Goal: Task Accomplishment & Management: Complete application form

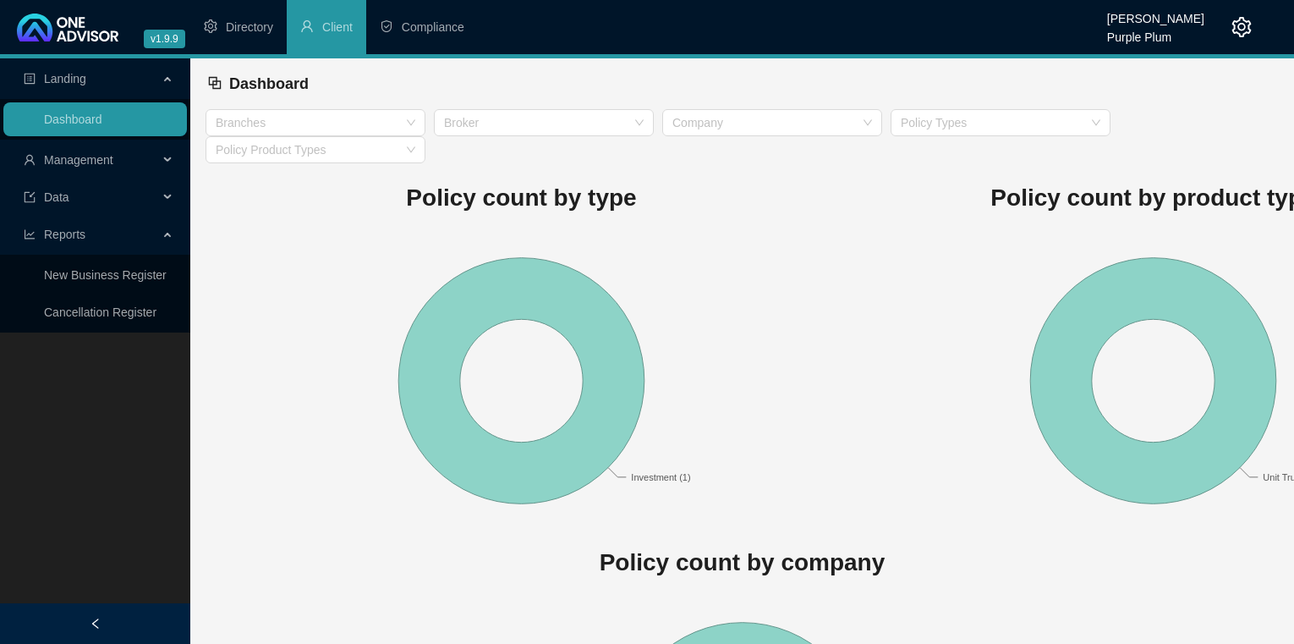
click at [162, 161] on div "Management" at bounding box center [95, 160] width 184 height 34
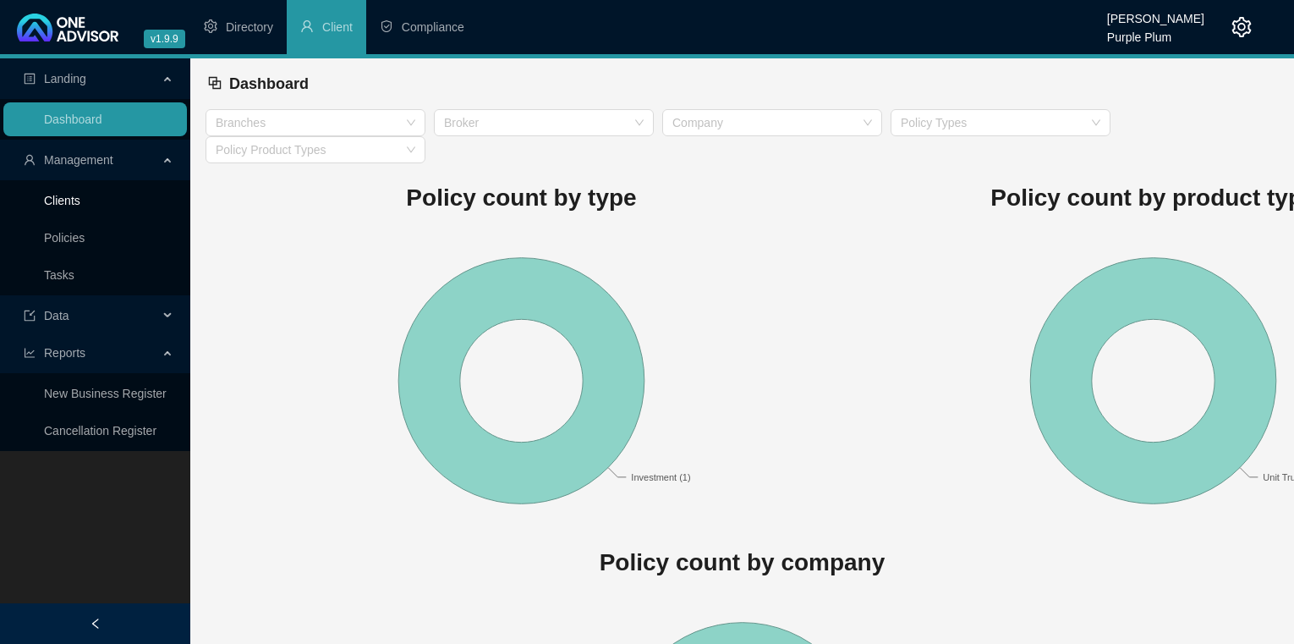
click at [56, 197] on link "Clients" at bounding box center [62, 201] width 36 height 14
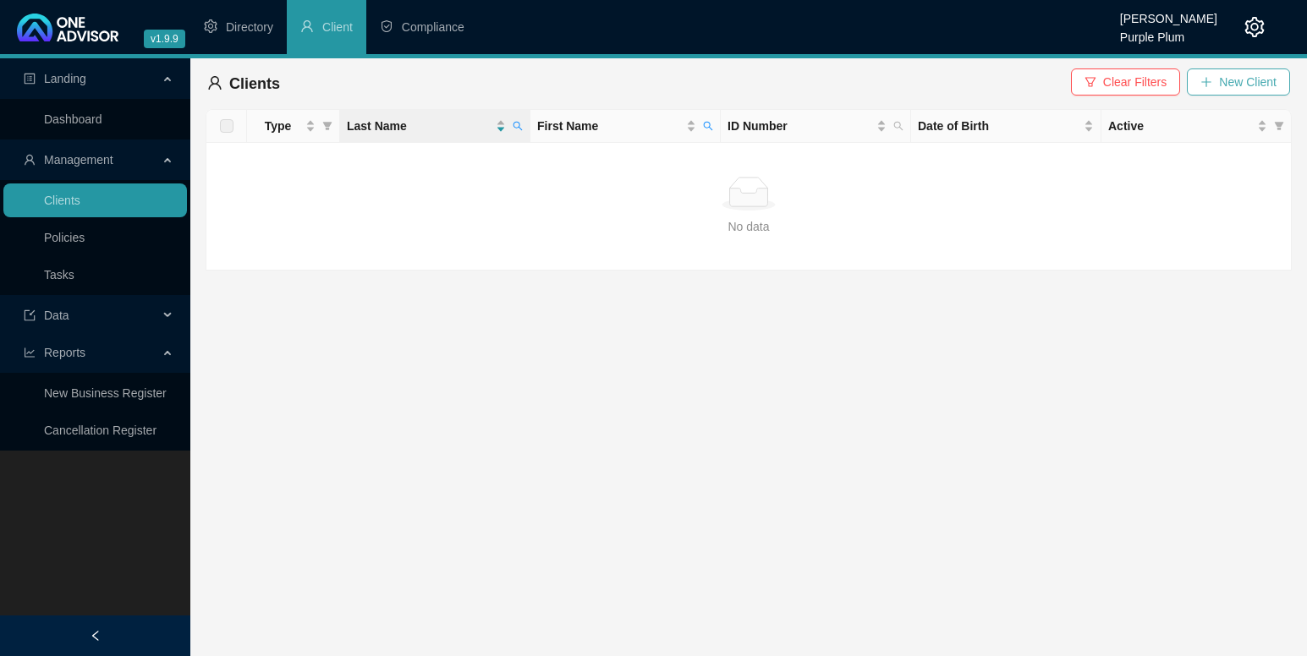
click at [1223, 81] on span "New Client" at bounding box center [1248, 82] width 58 height 19
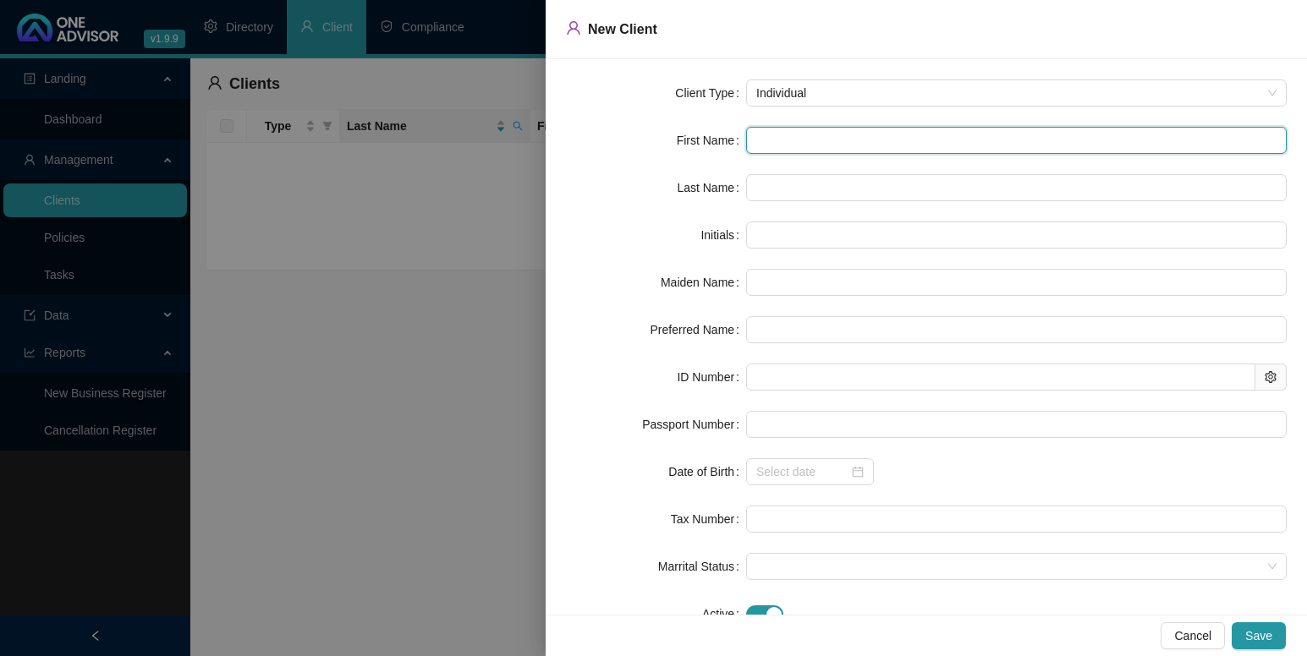
click at [771, 133] on input "text" at bounding box center [1016, 140] width 541 height 27
type input "S"
type input "Su"
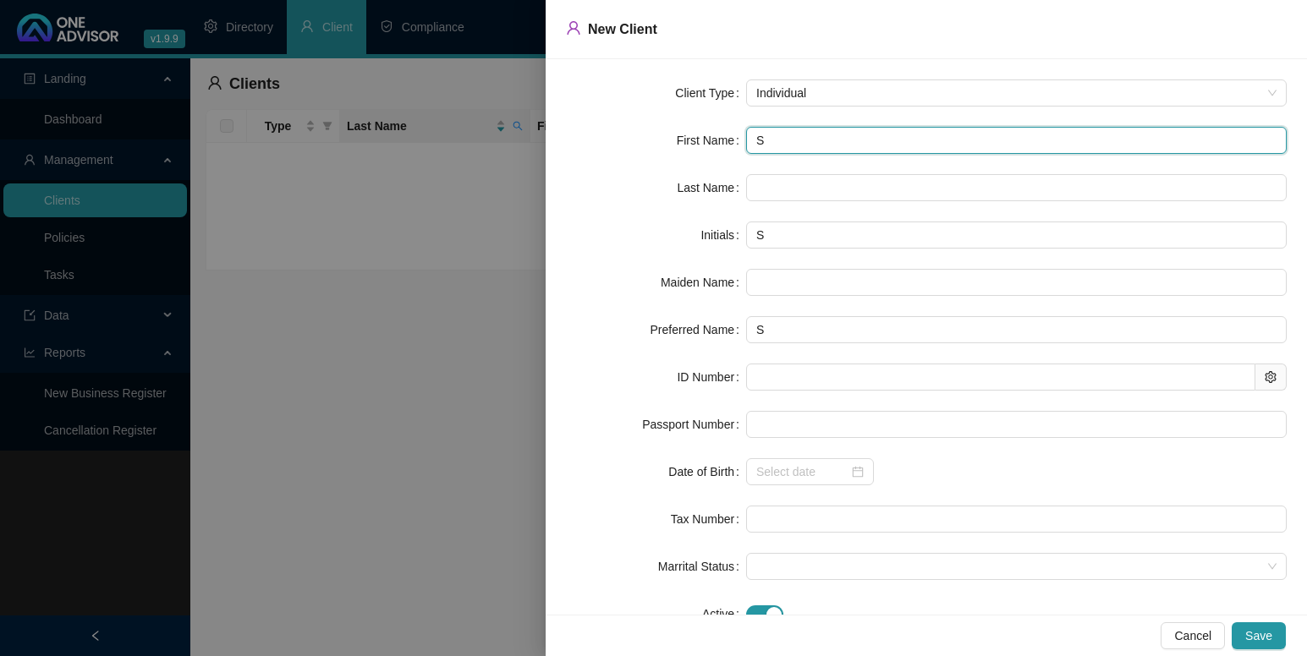
type input "Su"
type input "Sus"
type input "Susa"
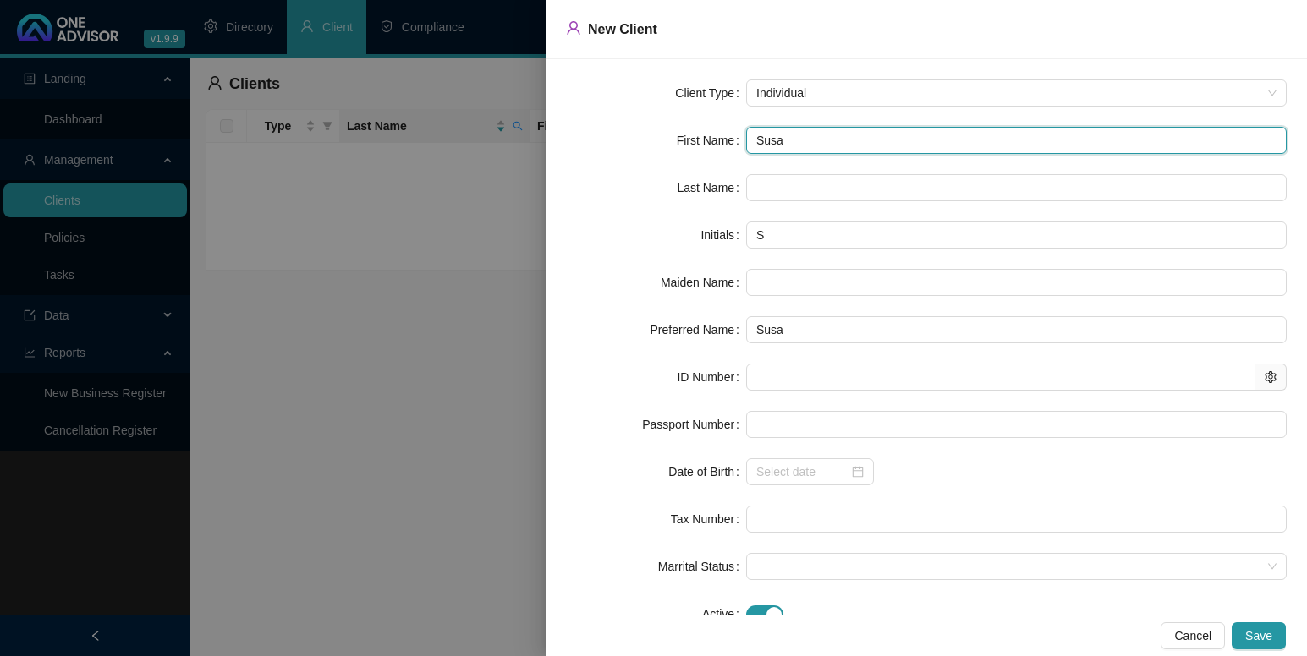
type input "[PERSON_NAME]"
type input "Susan A"
type input "SA"
type input "[PERSON_NAME] [PERSON_NAME]"
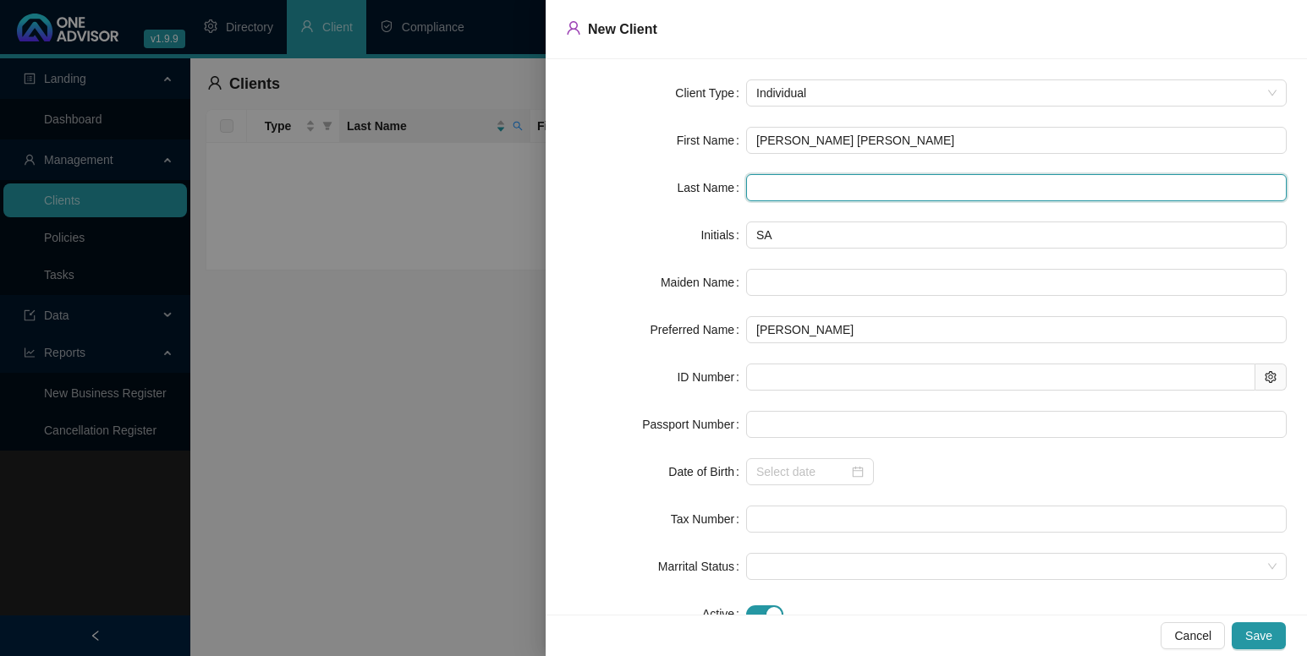
click at [762, 184] on input "text" at bounding box center [1016, 187] width 541 height 27
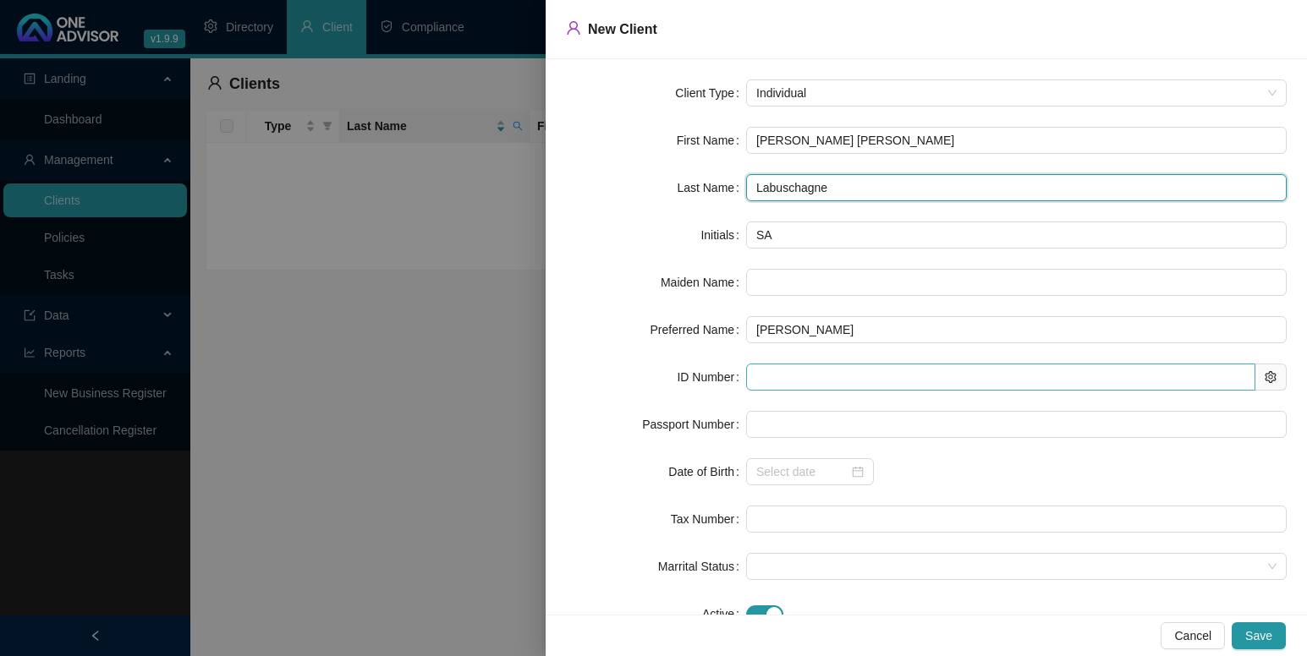
type input "Labuschagne"
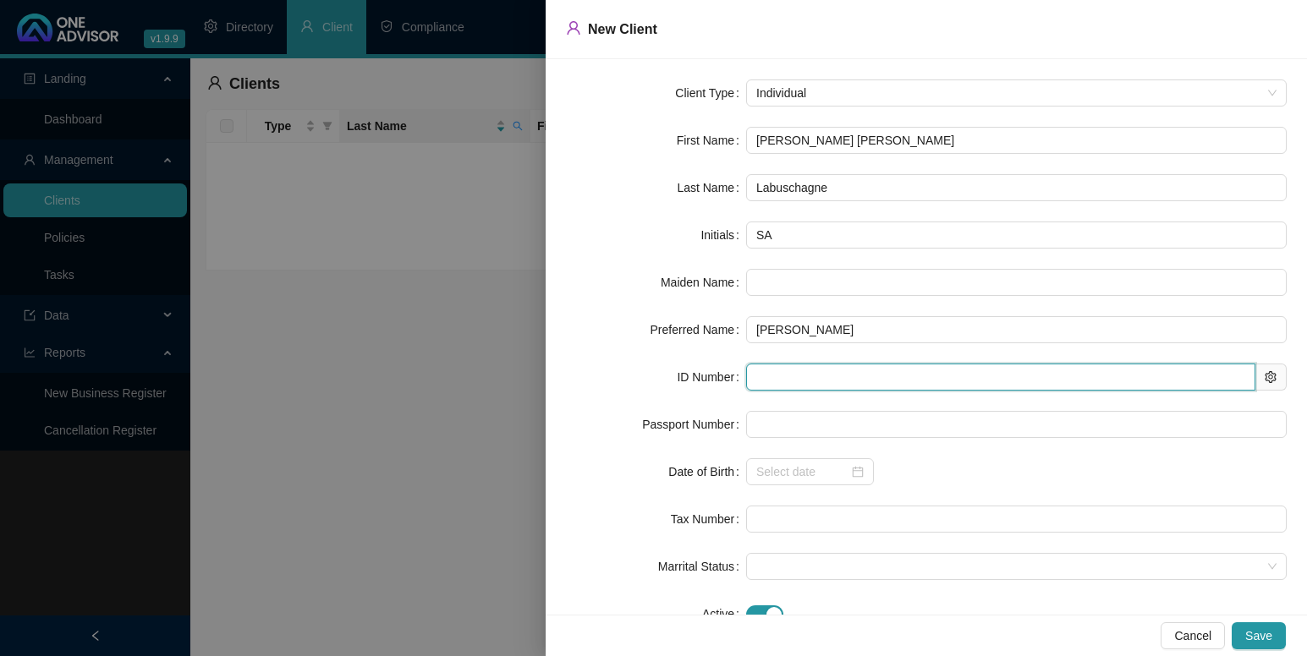
click at [764, 377] on input "text" at bounding box center [1000, 377] width 509 height 27
type input "611101"
type input "[DATE]"
type input "[CREDIT_CARD_NUMBER]"
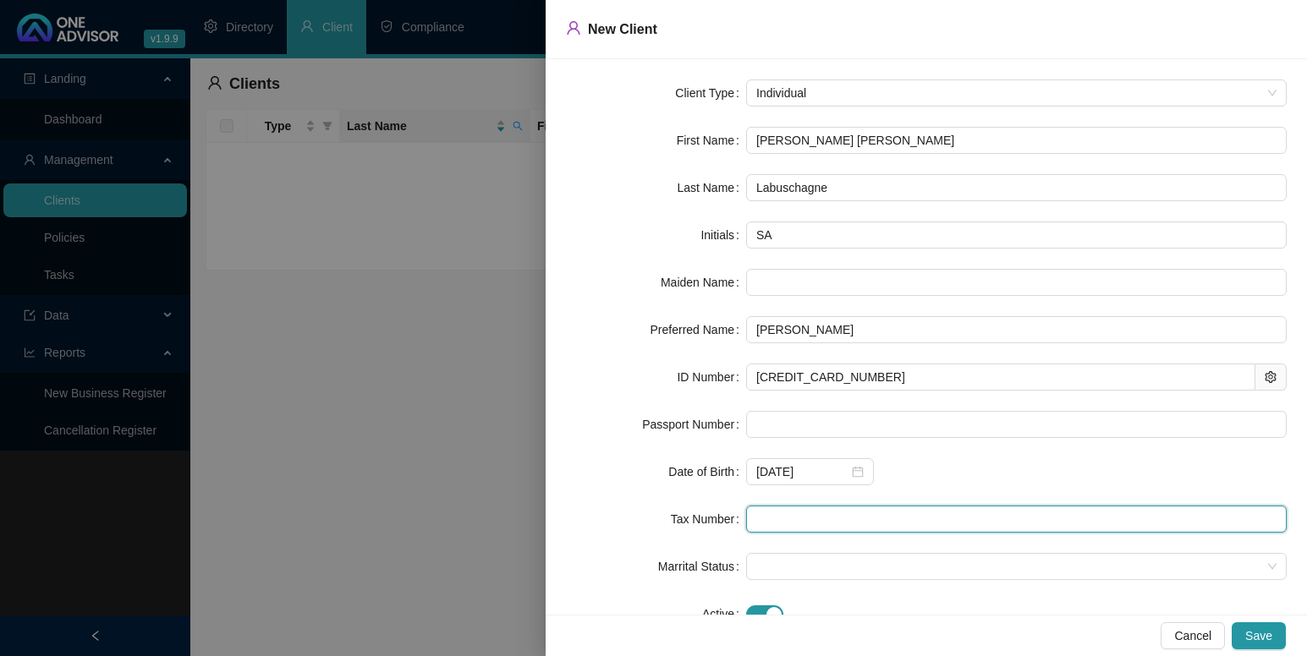
click at [755, 523] on input "text" at bounding box center [1016, 519] width 541 height 27
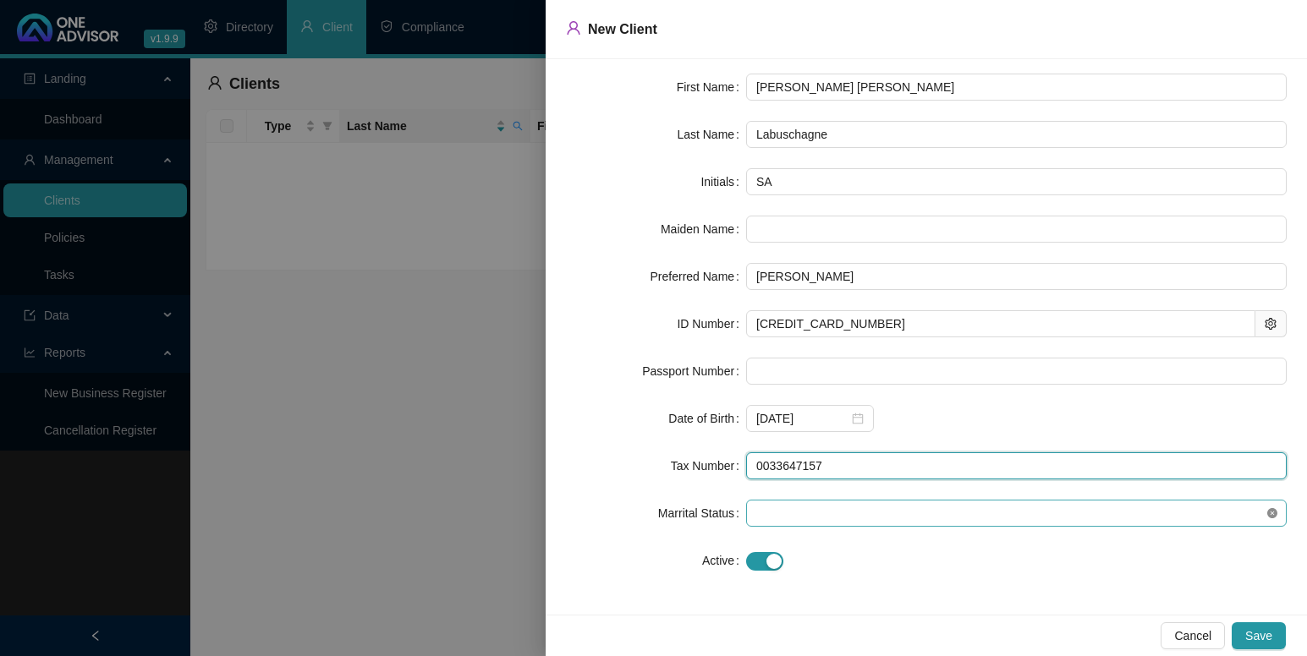
type input "0033647157"
click at [1267, 511] on icon "close-circle" at bounding box center [1272, 513] width 10 height 10
click at [766, 510] on span at bounding box center [1016, 513] width 520 height 25
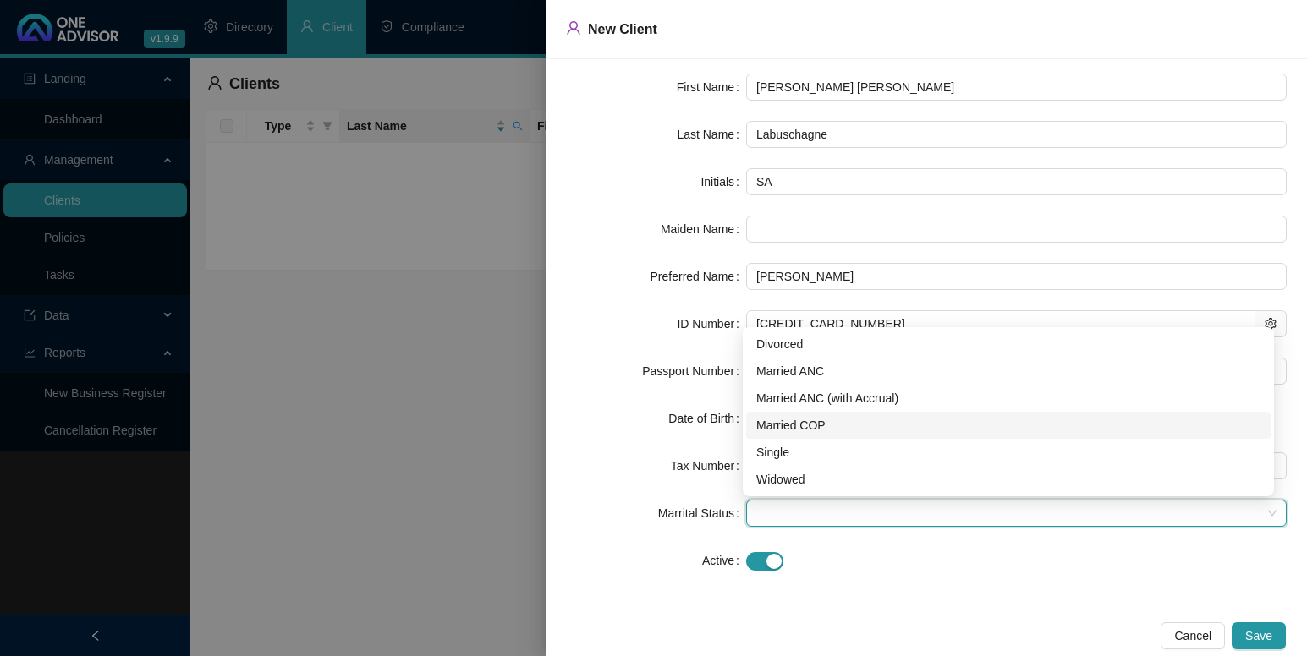
click at [765, 425] on div "Married COP" at bounding box center [1008, 425] width 504 height 19
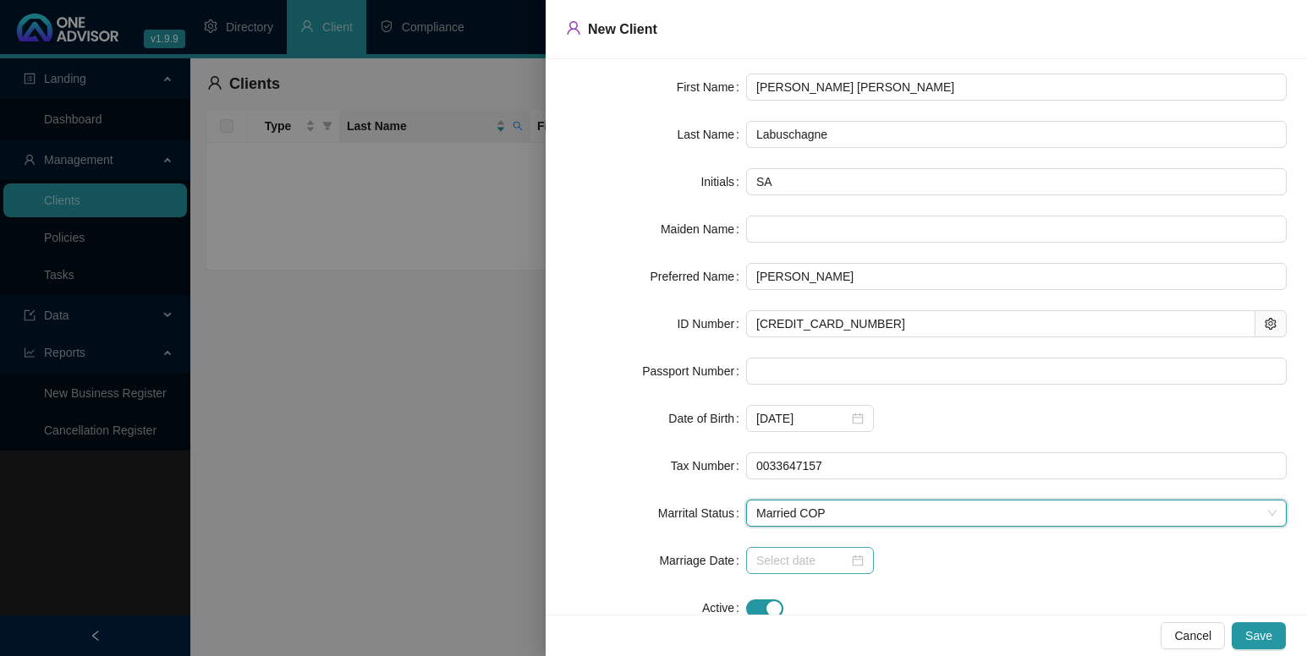
click at [847, 556] on div at bounding box center [809, 561] width 107 height 19
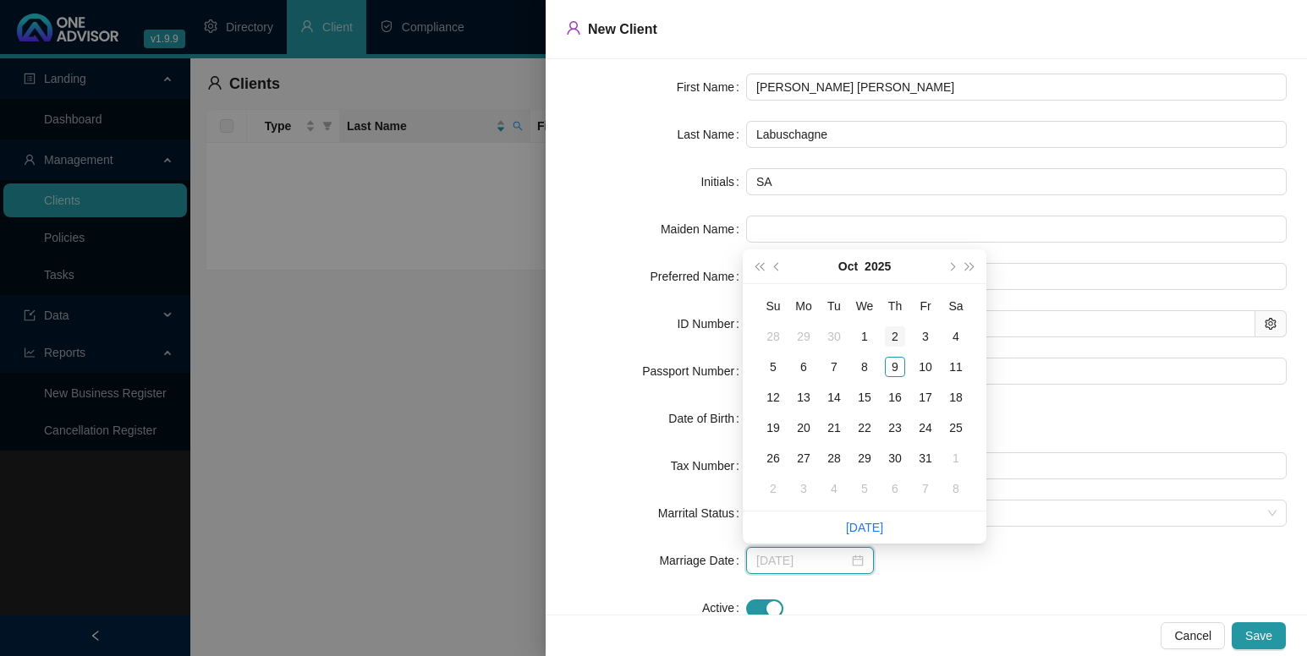
type input "2025-10-02"
click at [887, 268] on button "2025" at bounding box center [878, 267] width 26 height 34
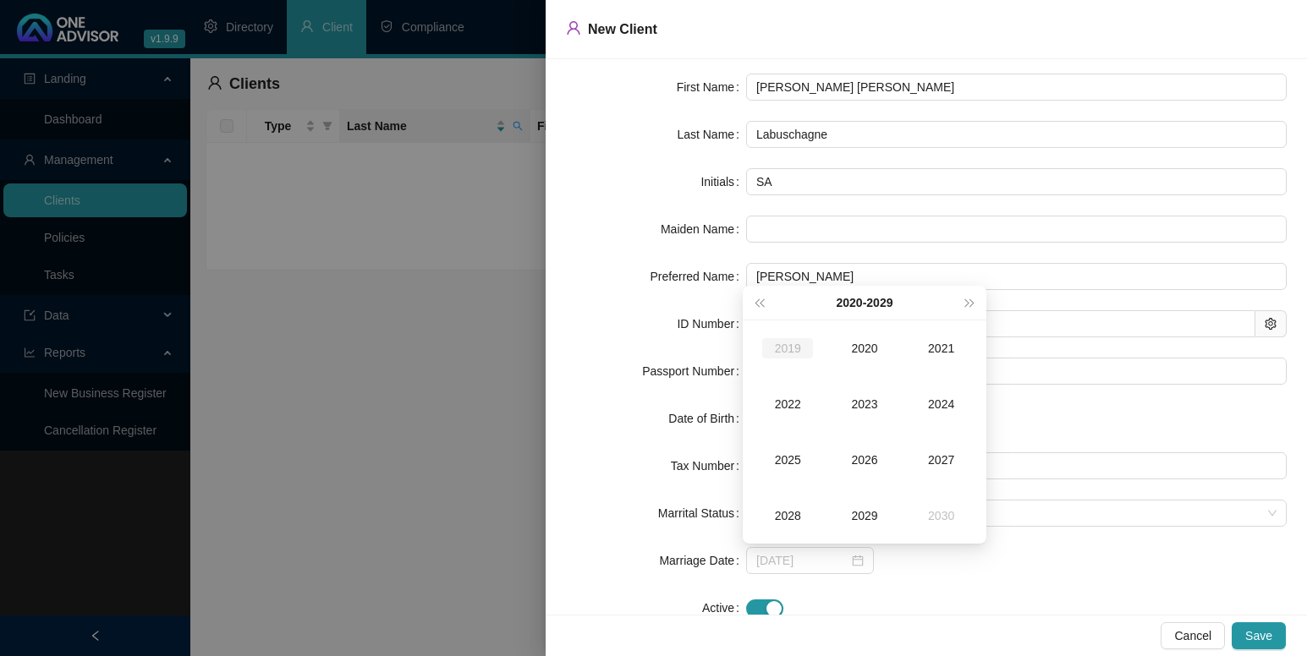
type input "2019-10-09"
click at [760, 302] on span "super-prev-year" at bounding box center [759, 303] width 8 height 8
type input "1989-10-09"
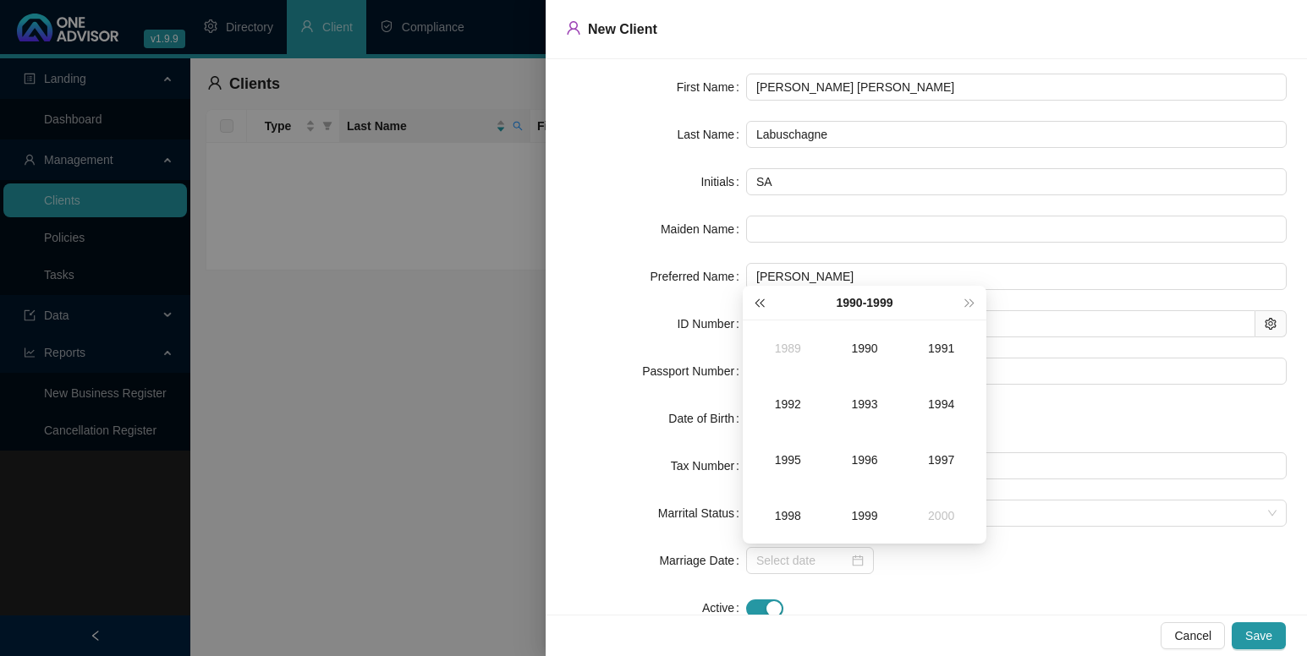
click at [761, 299] on button "super-prev-year" at bounding box center [758, 303] width 19 height 34
click at [942, 454] on div "1987" at bounding box center [941, 460] width 51 height 20
click at [859, 352] on div "Feb" at bounding box center [864, 348] width 51 height 20
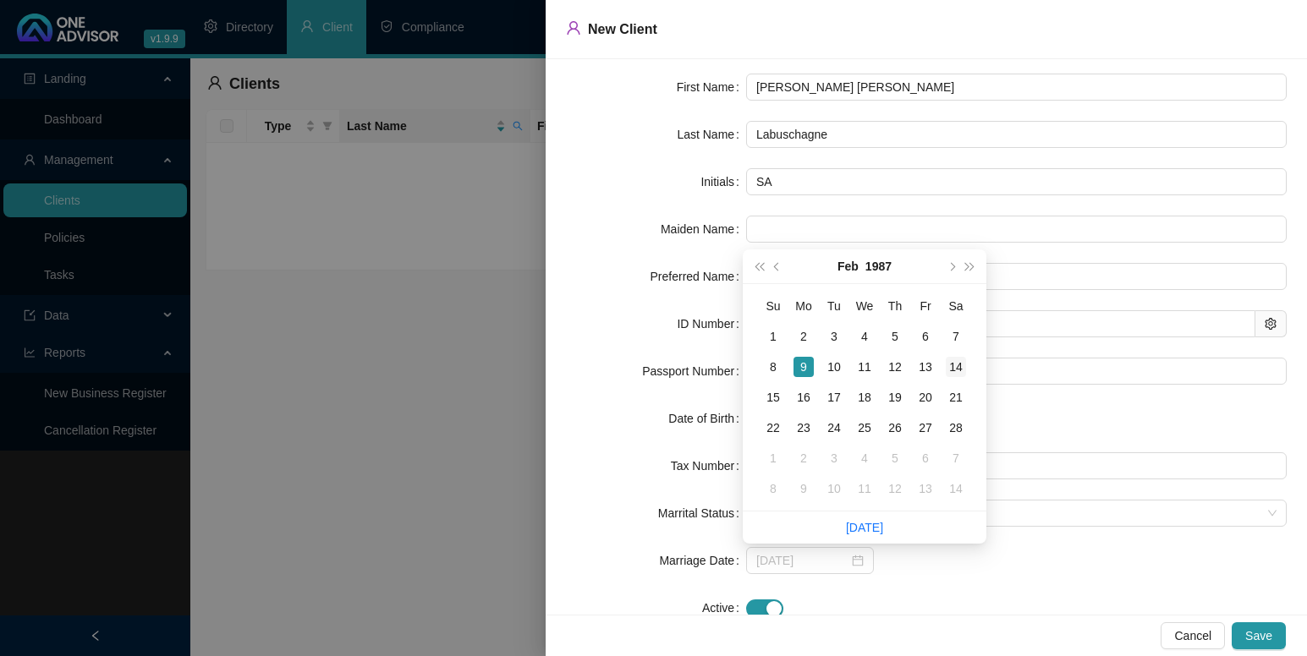
type input "[DATE]"
click at [954, 367] on div "14" at bounding box center [956, 367] width 20 height 20
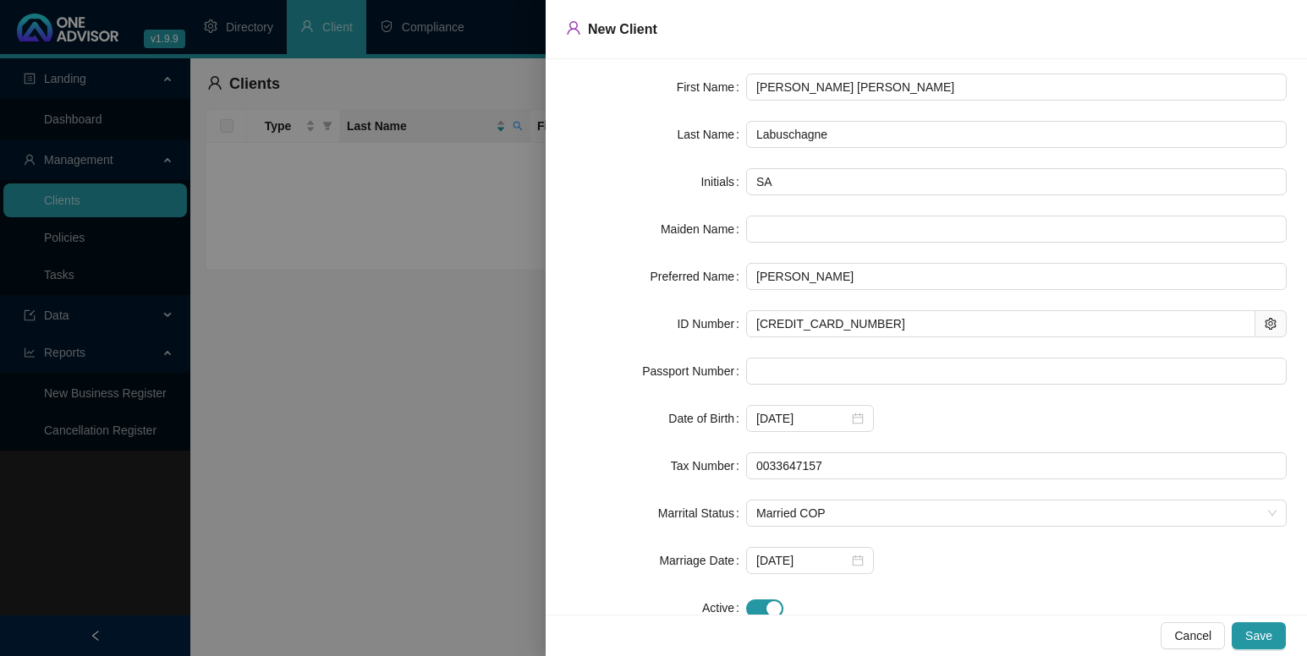
scroll to position [101, 0]
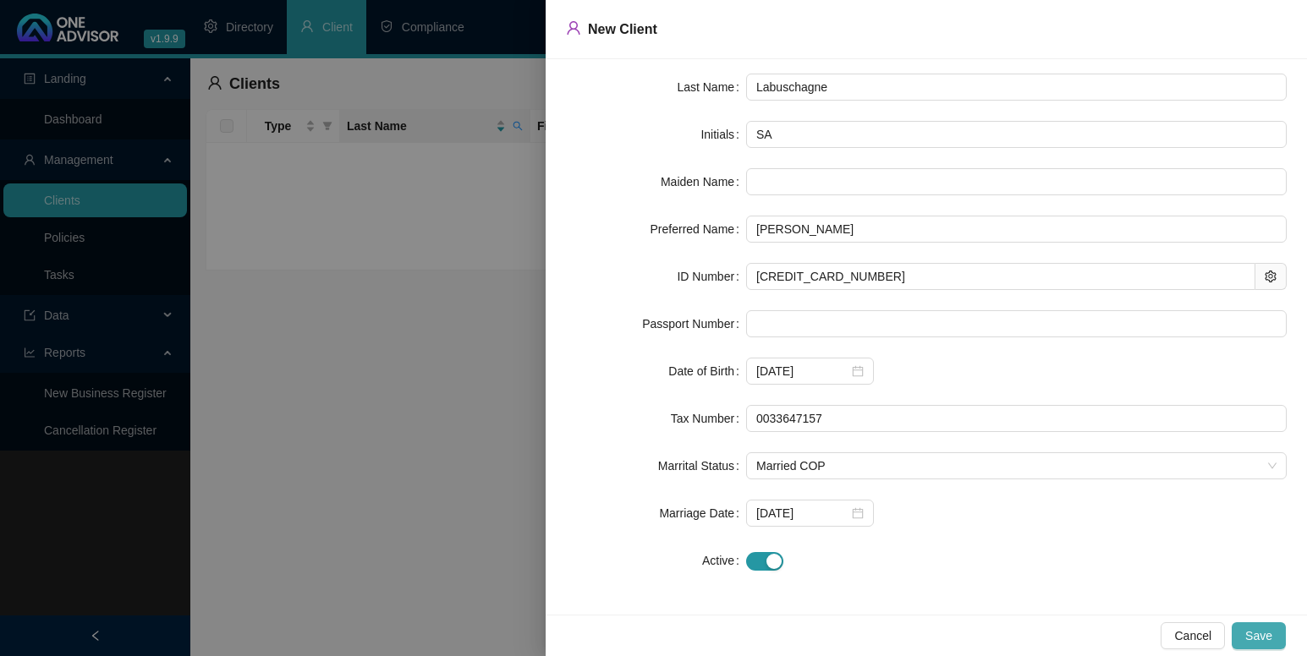
click at [1259, 634] on span "Save" at bounding box center [1258, 636] width 27 height 19
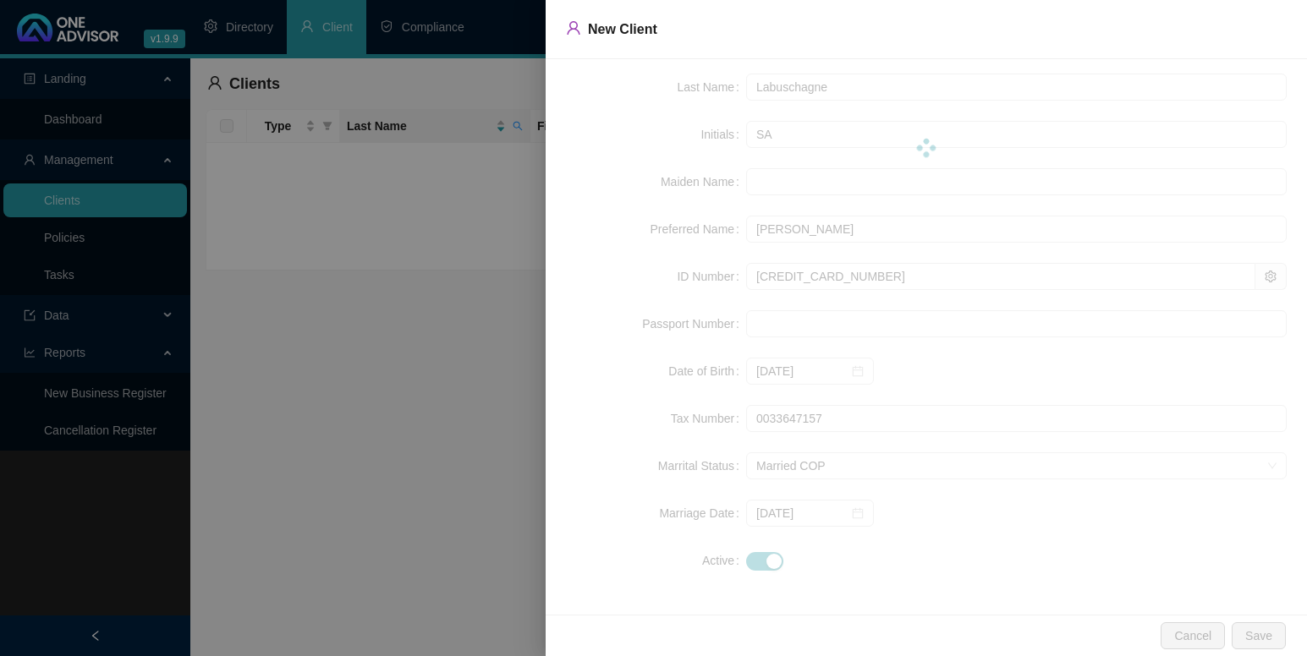
scroll to position [0, 0]
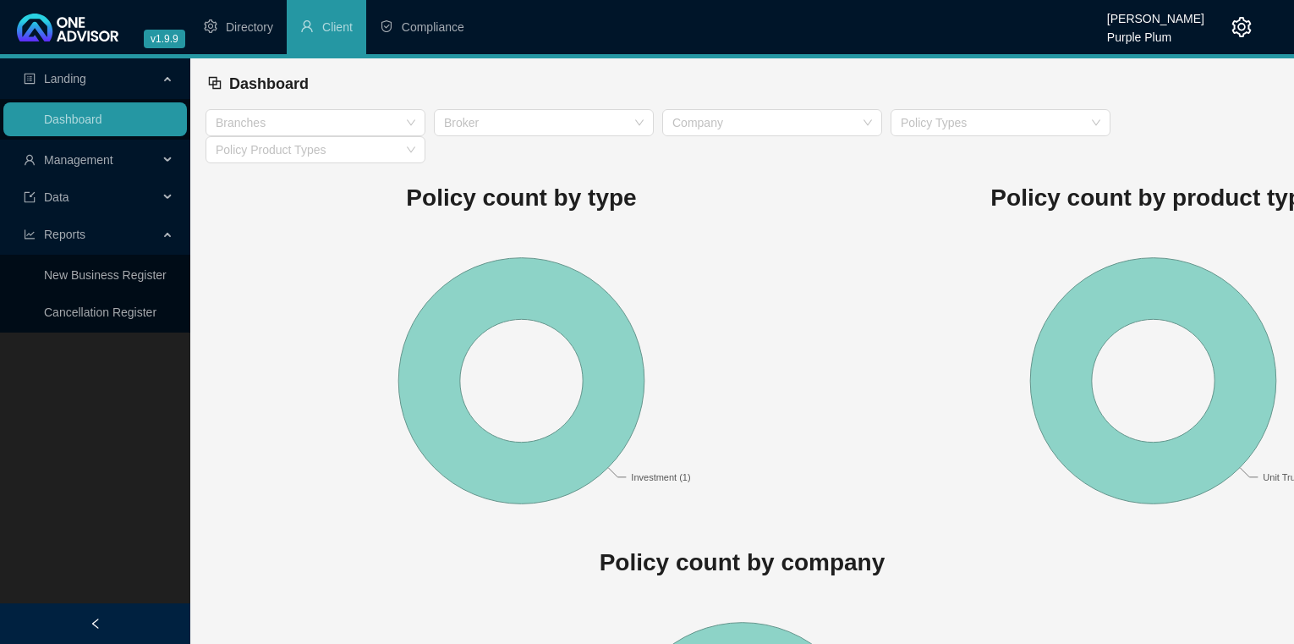
click at [162, 162] on div "Management" at bounding box center [95, 160] width 184 height 34
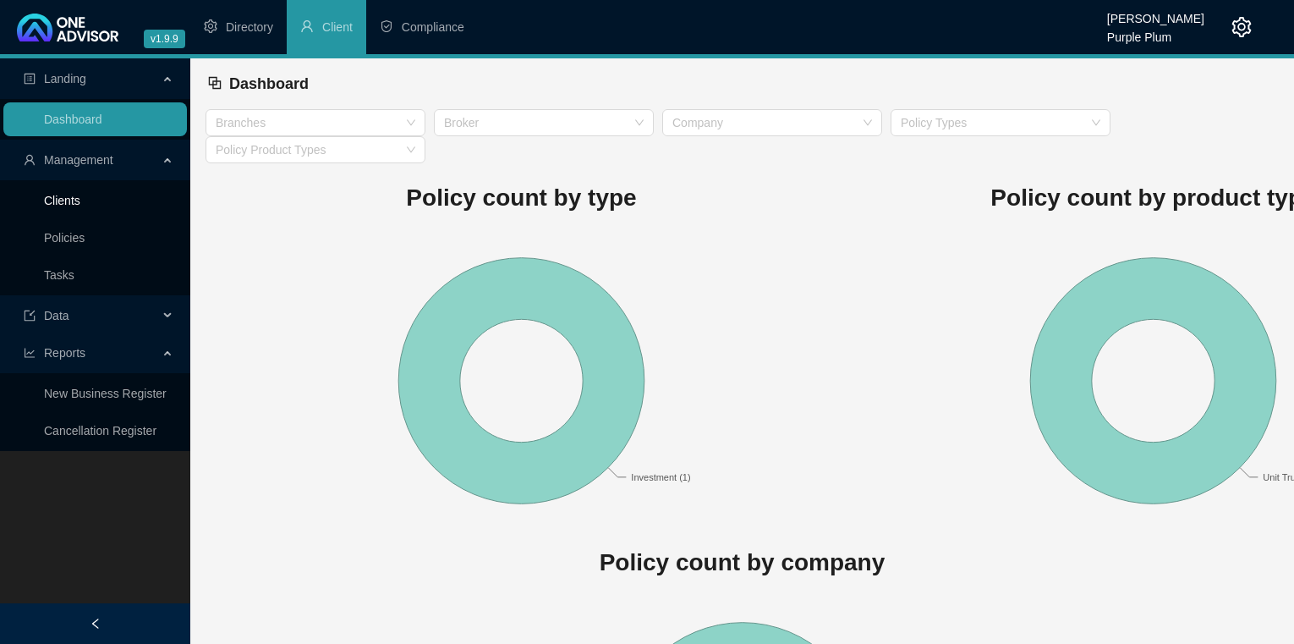
click at [73, 201] on link "Clients" at bounding box center [62, 201] width 36 height 14
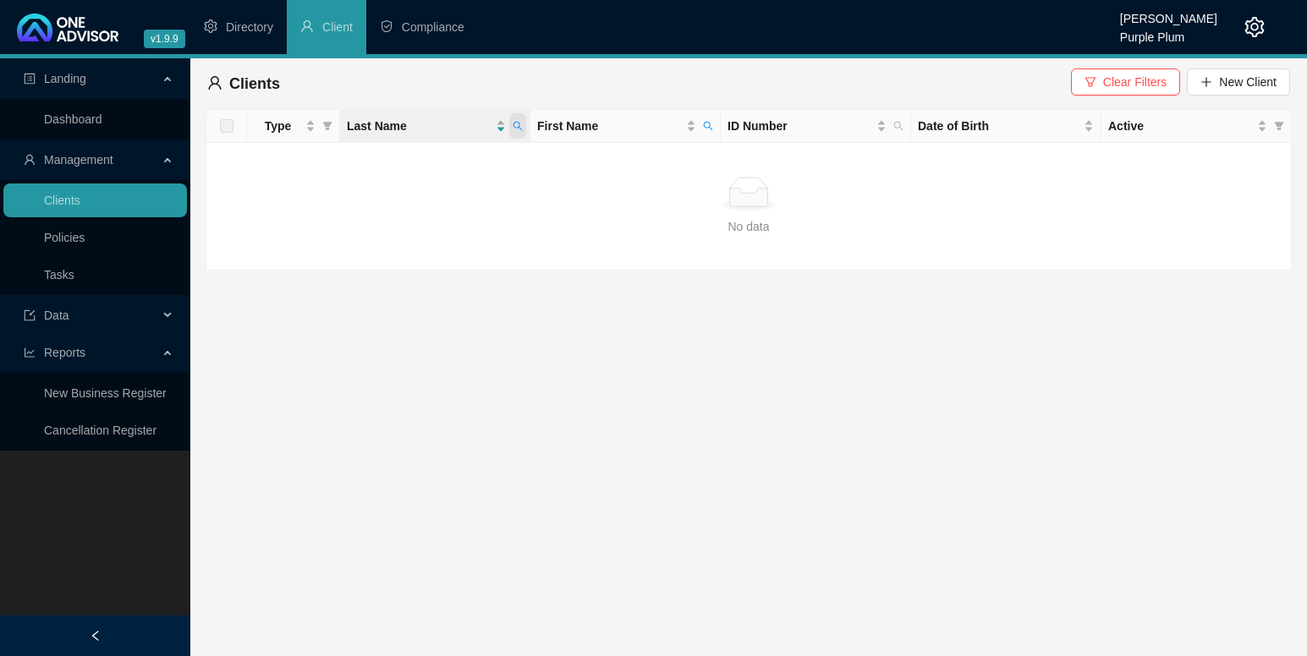
click at [516, 123] on icon "search" at bounding box center [518, 126] width 10 height 10
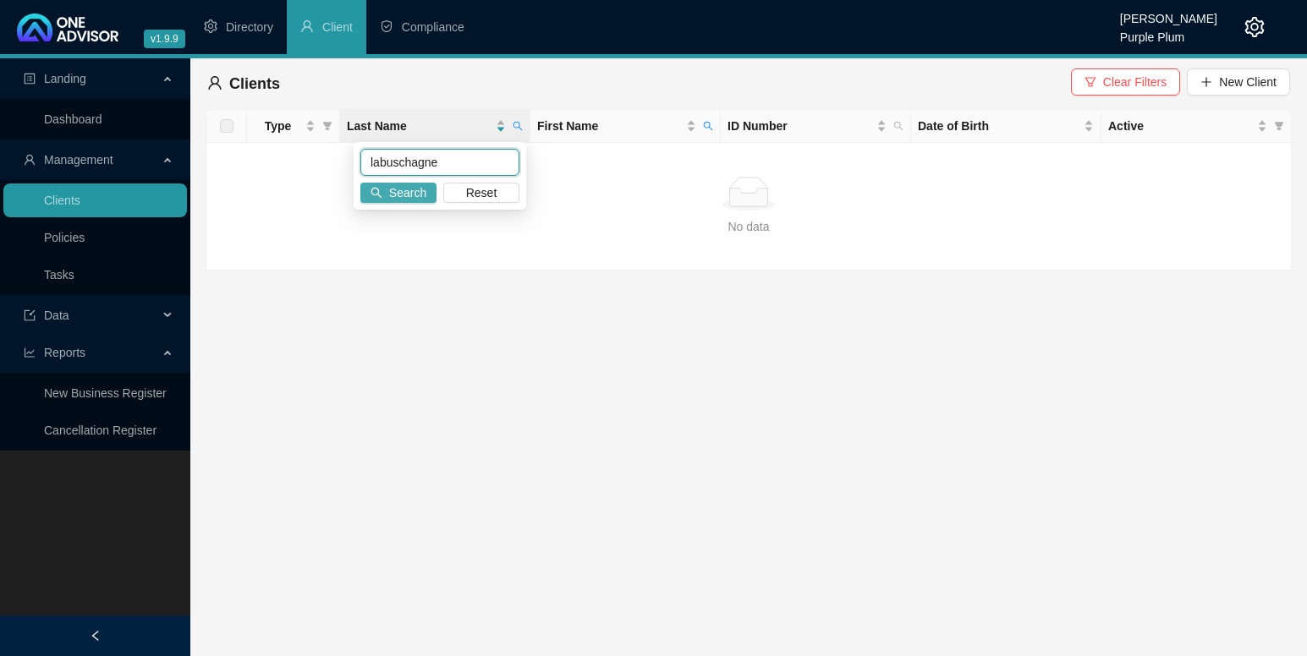
type input "labuschagne"
click at [417, 186] on span "Search" at bounding box center [407, 193] width 37 height 19
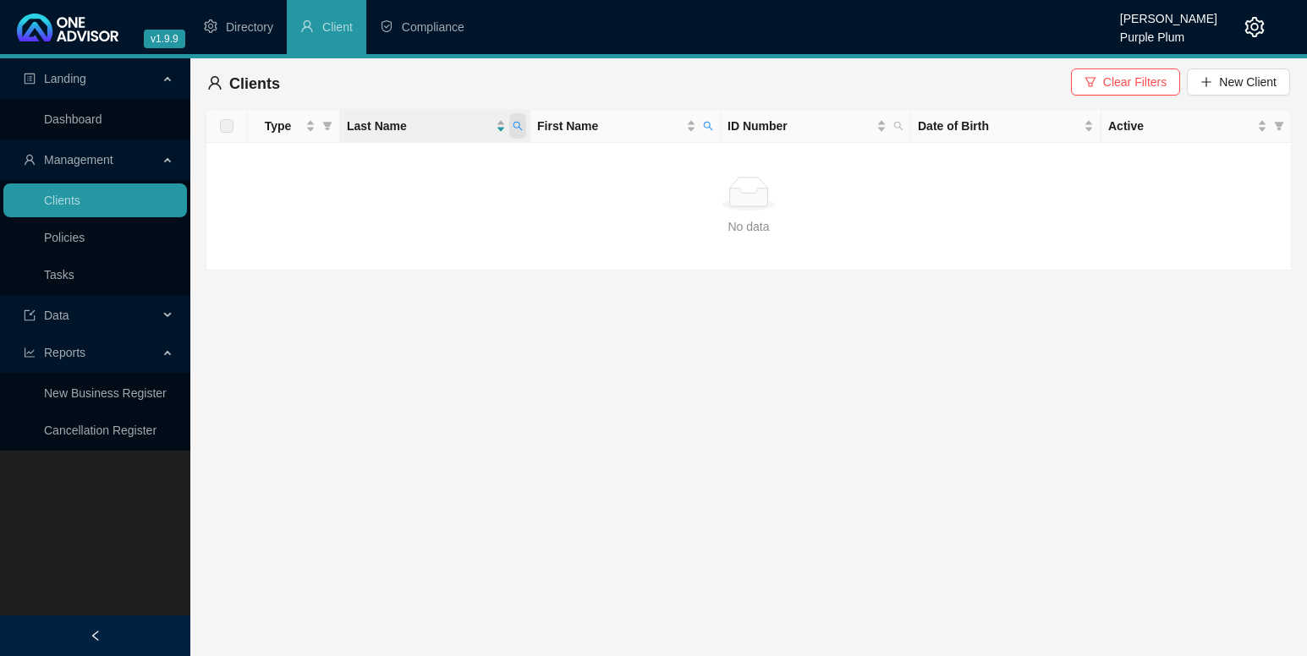
click at [519, 124] on icon "search" at bounding box center [517, 126] width 9 height 9
click at [590, 200] on div "No data" at bounding box center [748, 194] width 1057 height 34
click at [706, 124] on icon "search" at bounding box center [708, 126] width 10 height 10
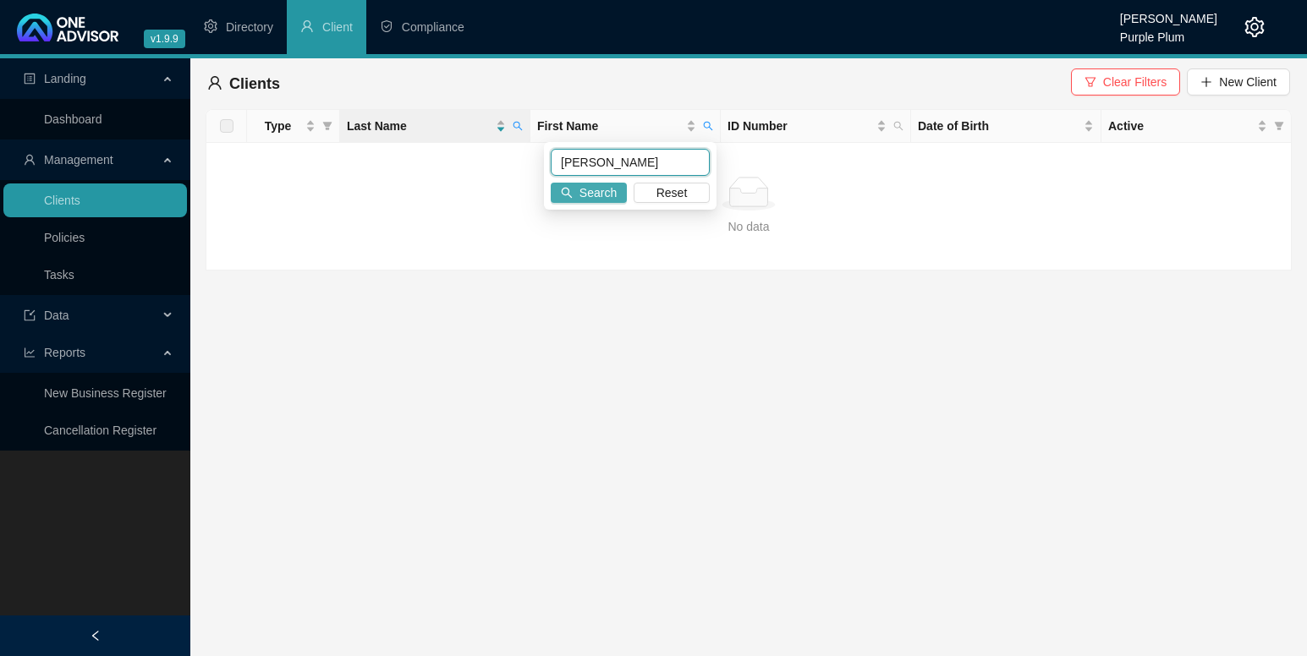
type input "[PERSON_NAME]"
click at [592, 193] on span "Search" at bounding box center [597, 193] width 37 height 19
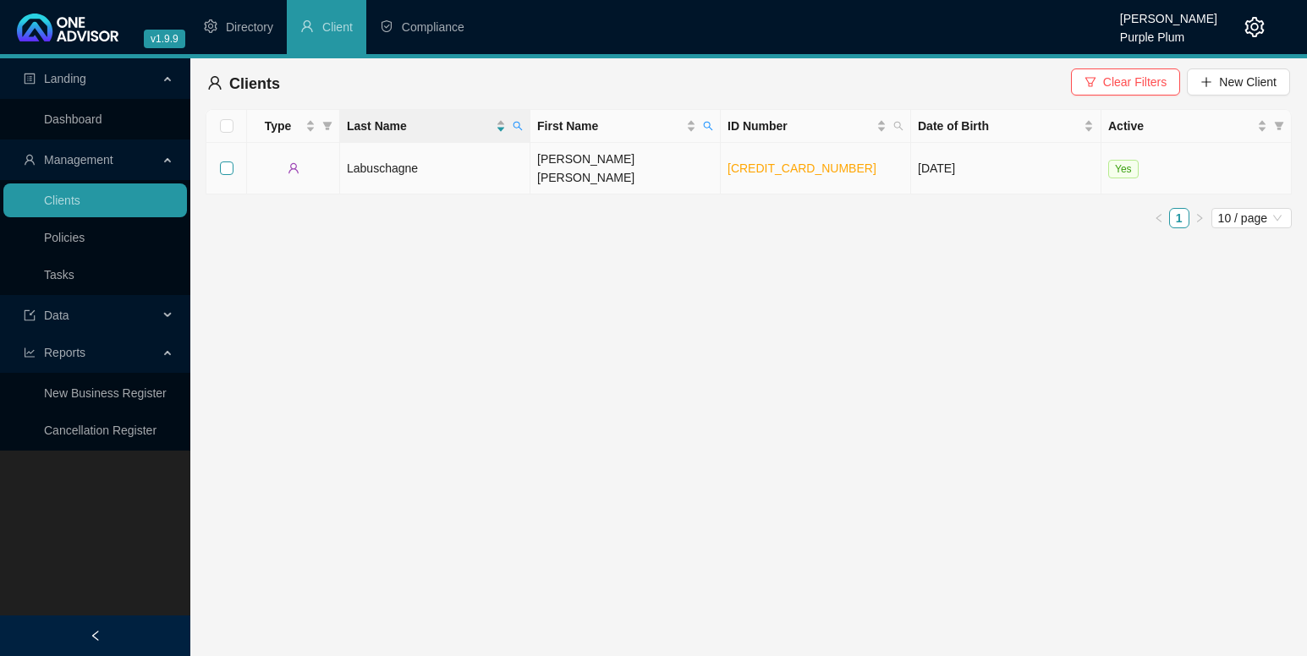
click at [223, 162] on input "checkbox" at bounding box center [227, 169] width 14 height 14
checkbox input "true"
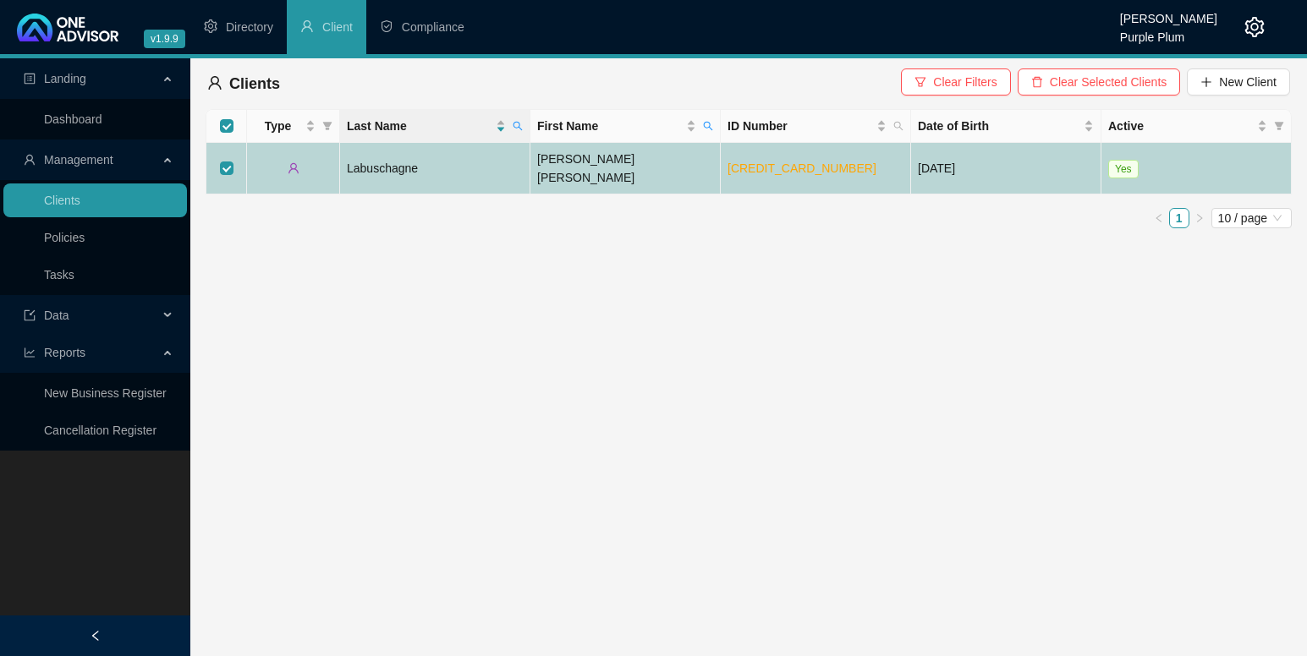
click at [395, 156] on td "Labuschagne" at bounding box center [435, 169] width 190 height 52
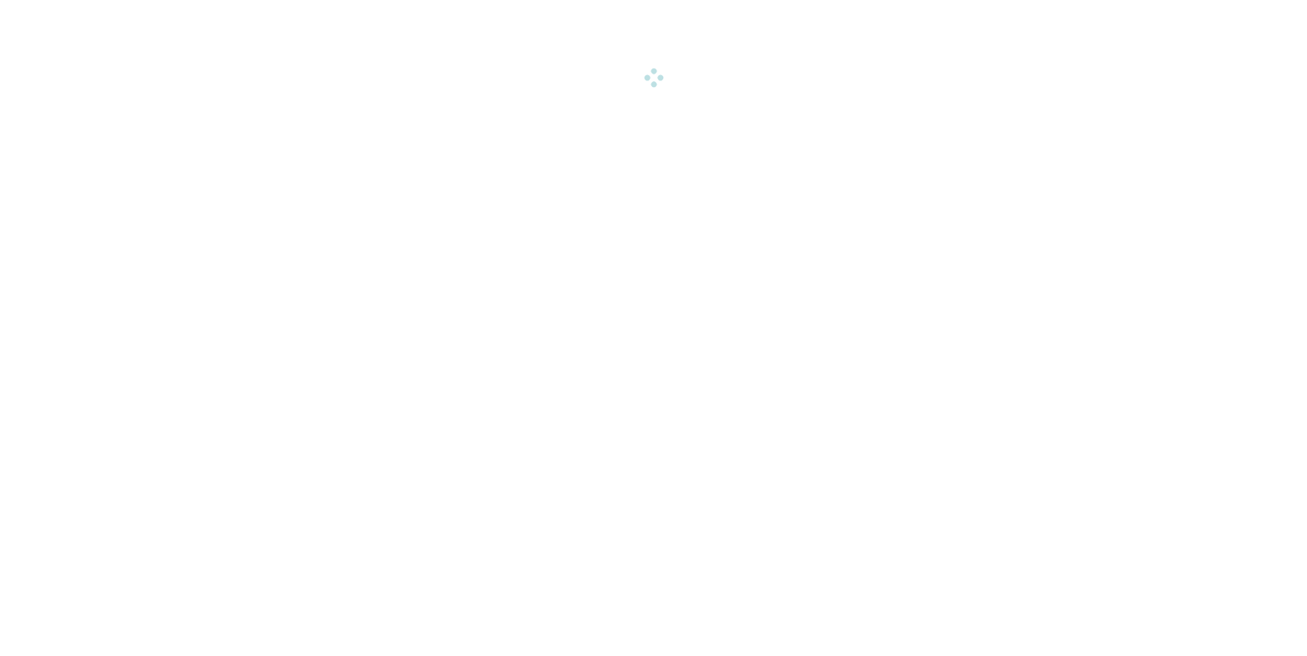
click at [395, 86] on html "v1.9.9 [PERSON_NAME] Purple Plum Directory Client Compliance Landing Dashboard …" at bounding box center [653, 43] width 1307 height 86
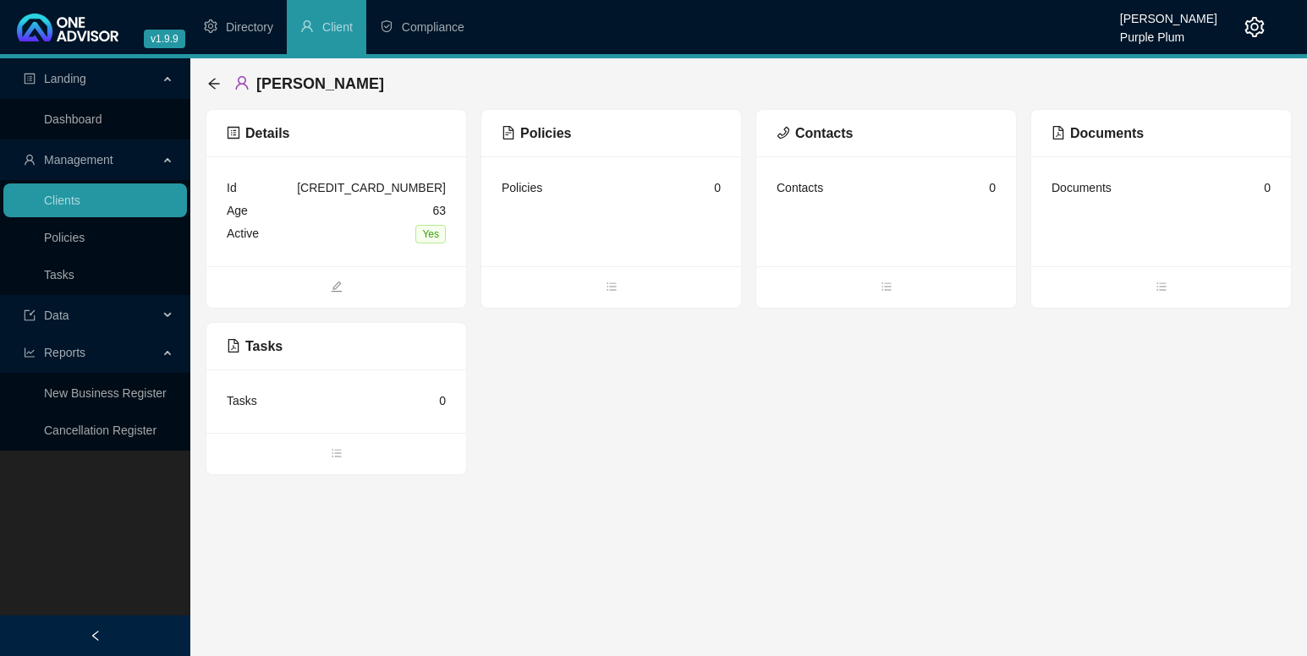
click at [233, 133] on icon "profile" at bounding box center [234, 133] width 14 height 14
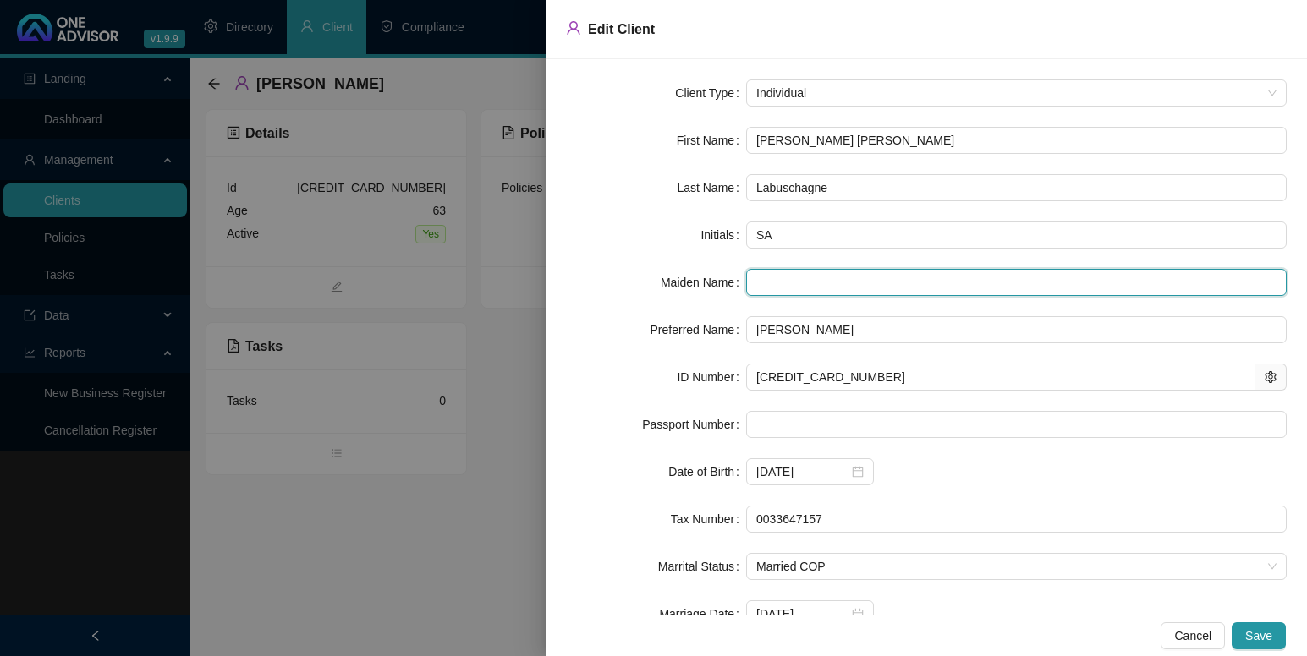
click at [764, 285] on input "text" at bounding box center [1016, 282] width 541 height 27
type input "Bekker"
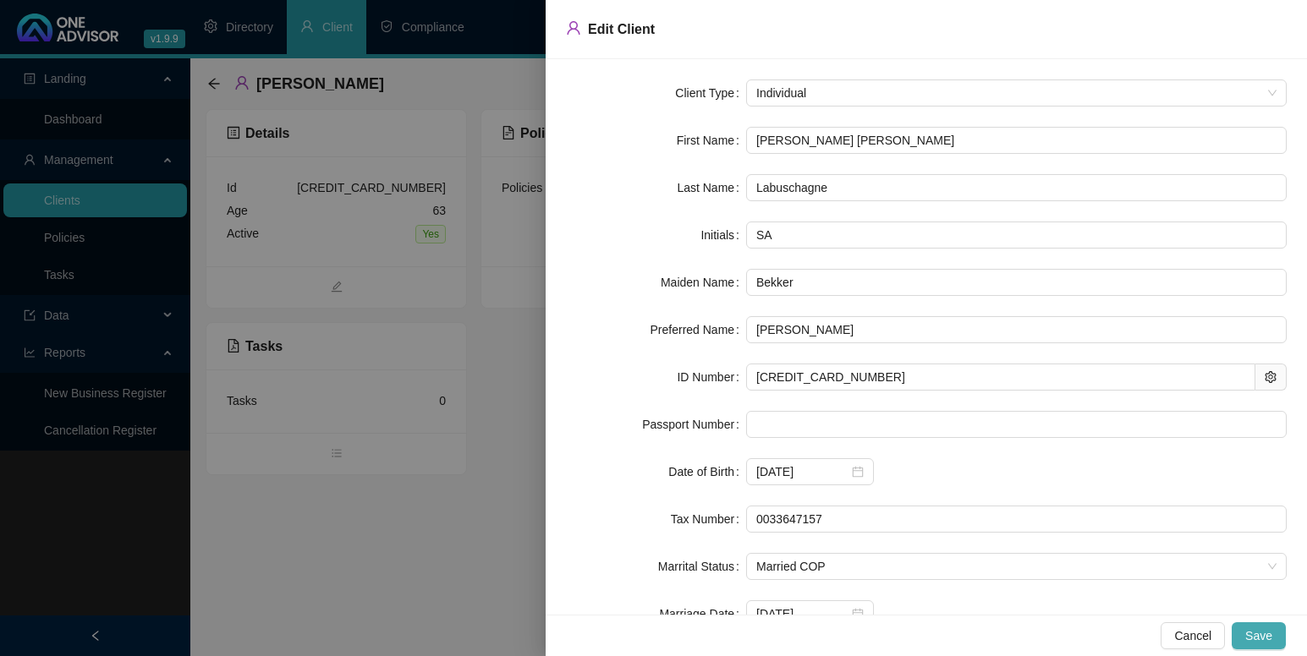
click at [1274, 629] on button "Save" at bounding box center [1259, 636] width 54 height 27
